Goal: Navigation & Orientation: Find specific page/section

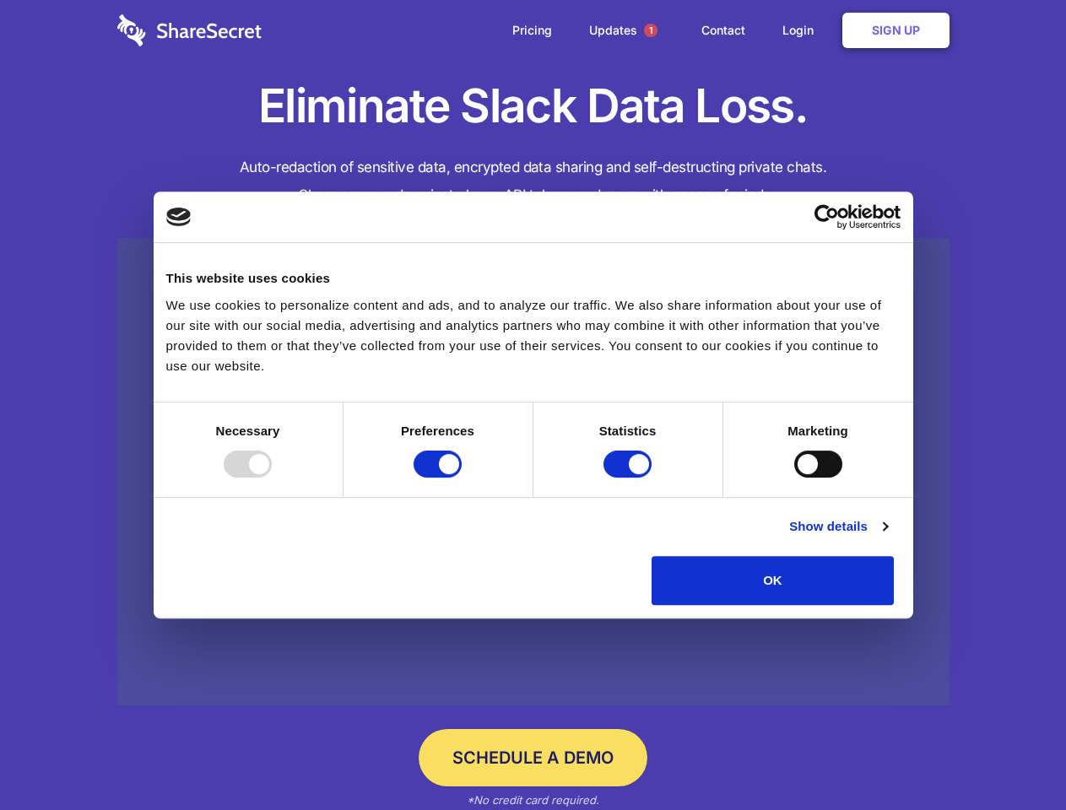
click at [272, 478] on div at bounding box center [248, 464] width 48 height 27
click at [461, 478] on input "Preferences" at bounding box center [437, 464] width 48 height 27
checkbox input "false"
click at [629, 478] on input "Statistics" at bounding box center [627, 464] width 48 height 27
checkbox input "false"
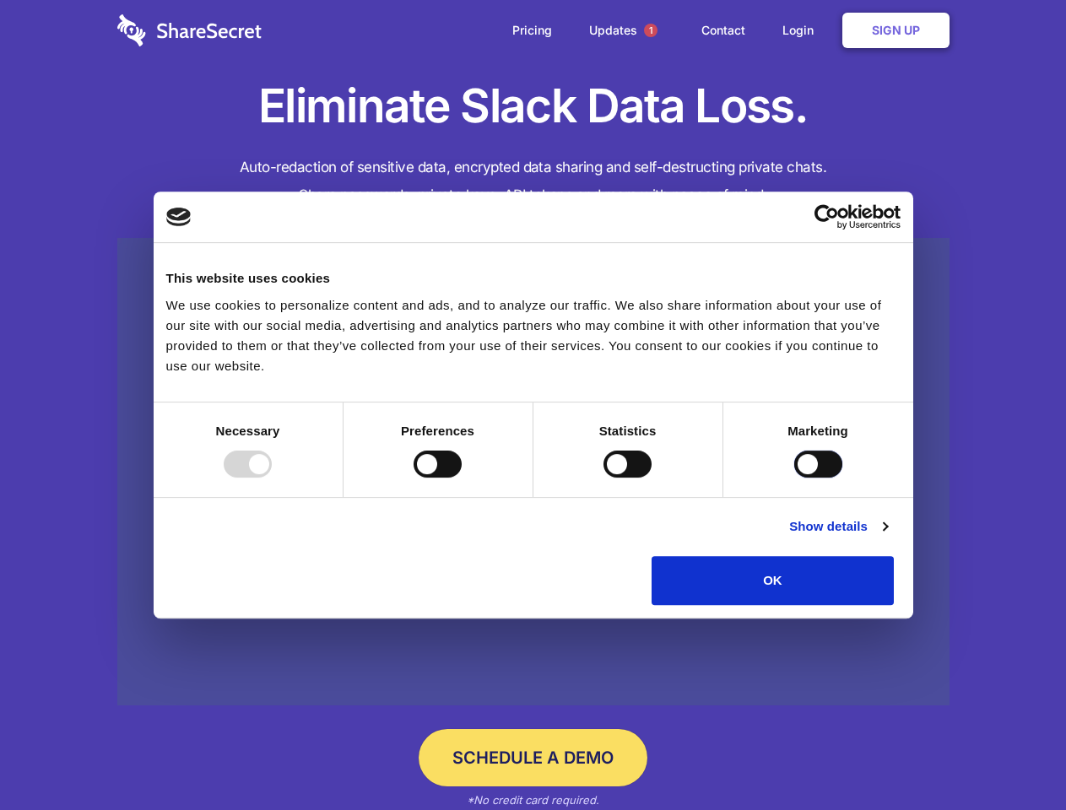
click at [794, 478] on input "Marketing" at bounding box center [818, 464] width 48 height 27
checkbox input "true"
click at [887, 537] on link "Show details" at bounding box center [838, 526] width 98 height 20
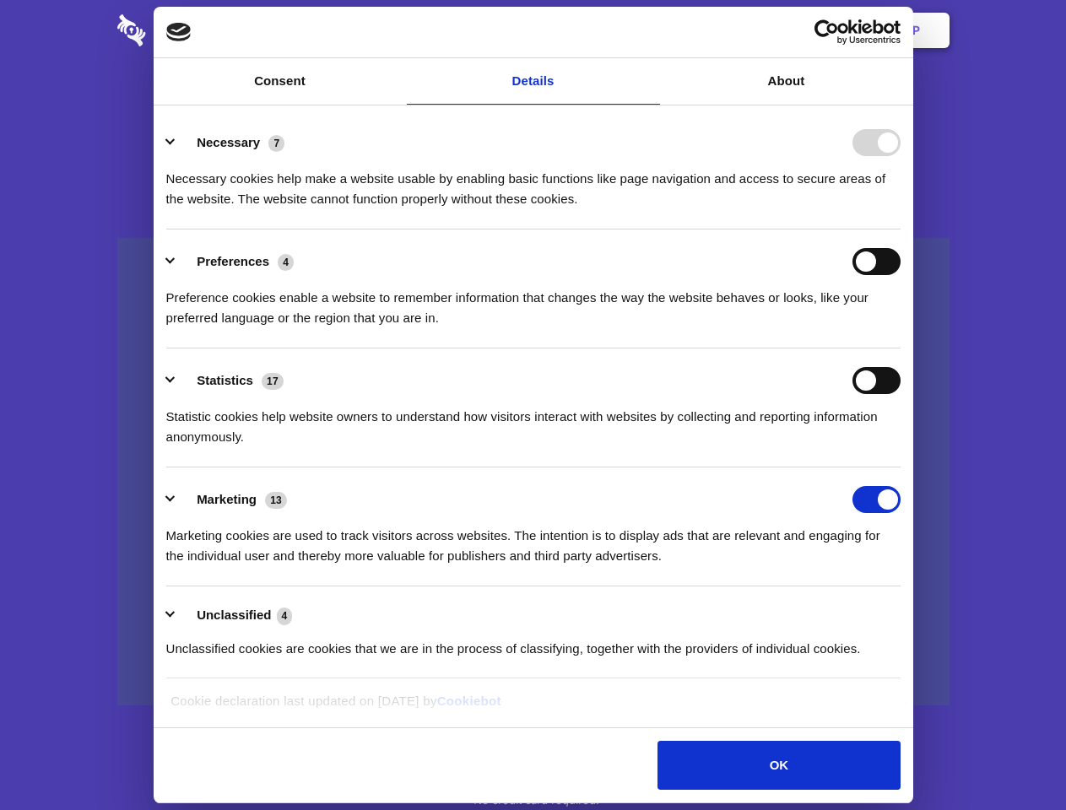
click at [900, 229] on li "Necessary 7 Necessary cookies help make a website usable by enabling basic func…" at bounding box center [533, 170] width 734 height 119
click at [650, 30] on span "1" at bounding box center [650, 30] width 13 height 13
